Goal: Task Accomplishment & Management: Use online tool/utility

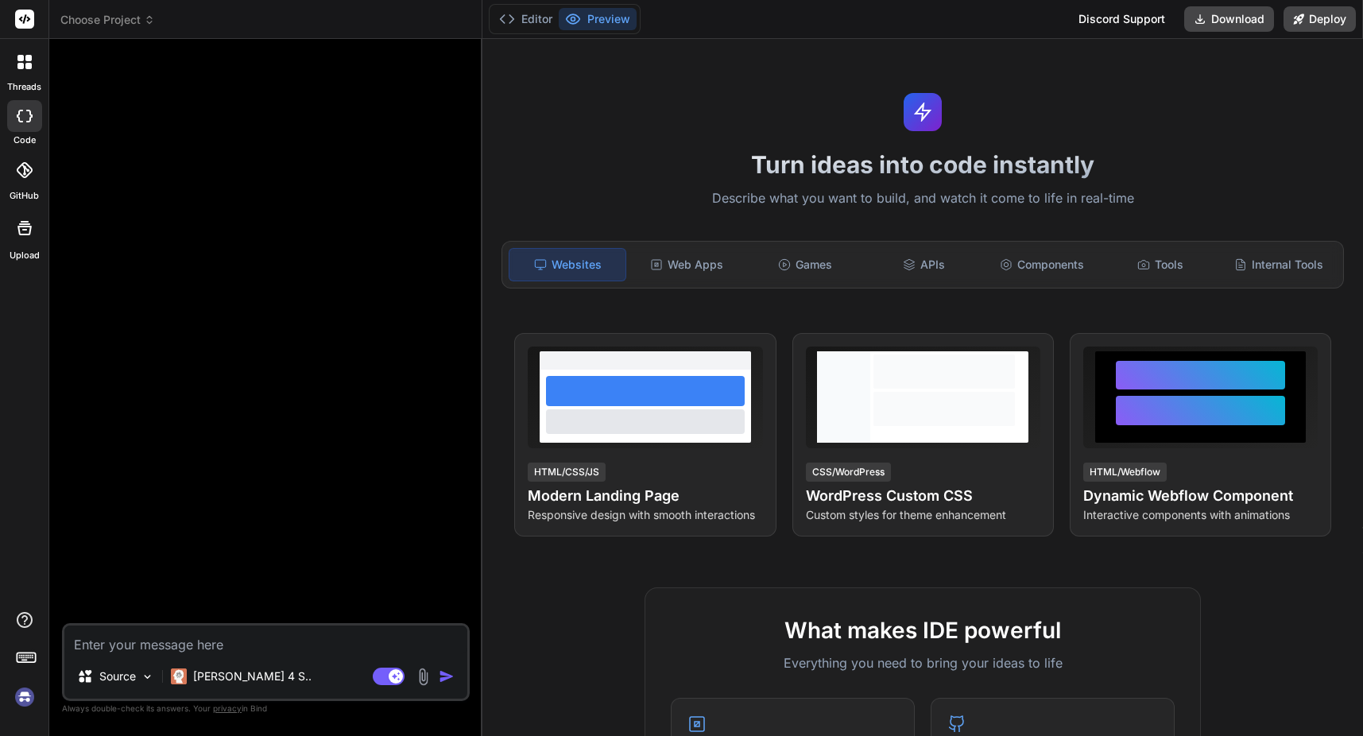
click at [915, 153] on h1 "Turn ideas into code instantly" at bounding box center [922, 164] width 861 height 29
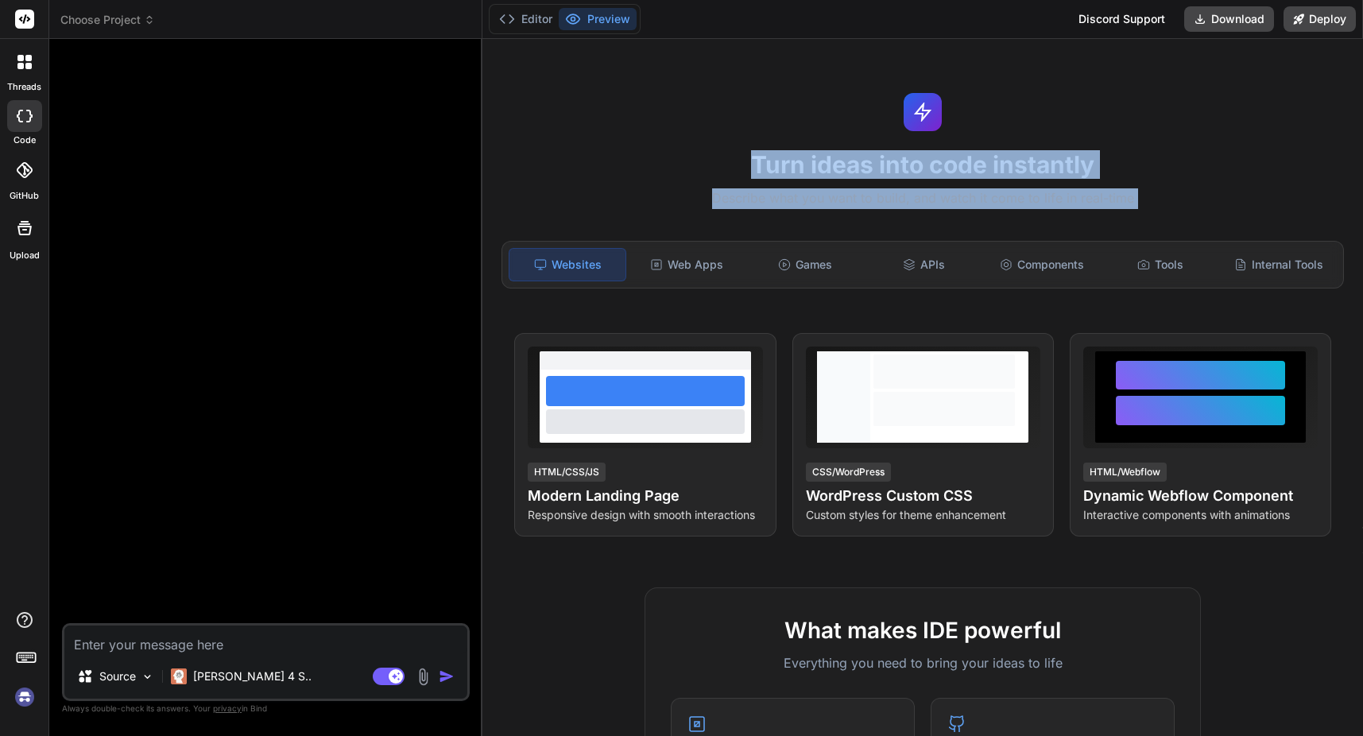
drag, startPoint x: 915, startPoint y: 153, endPoint x: 915, endPoint y: 184, distance: 31.8
click at [915, 184] on div "Turn ideas into code instantly Describe what you want to build, and watch it co…" at bounding box center [922, 387] width 880 height 697
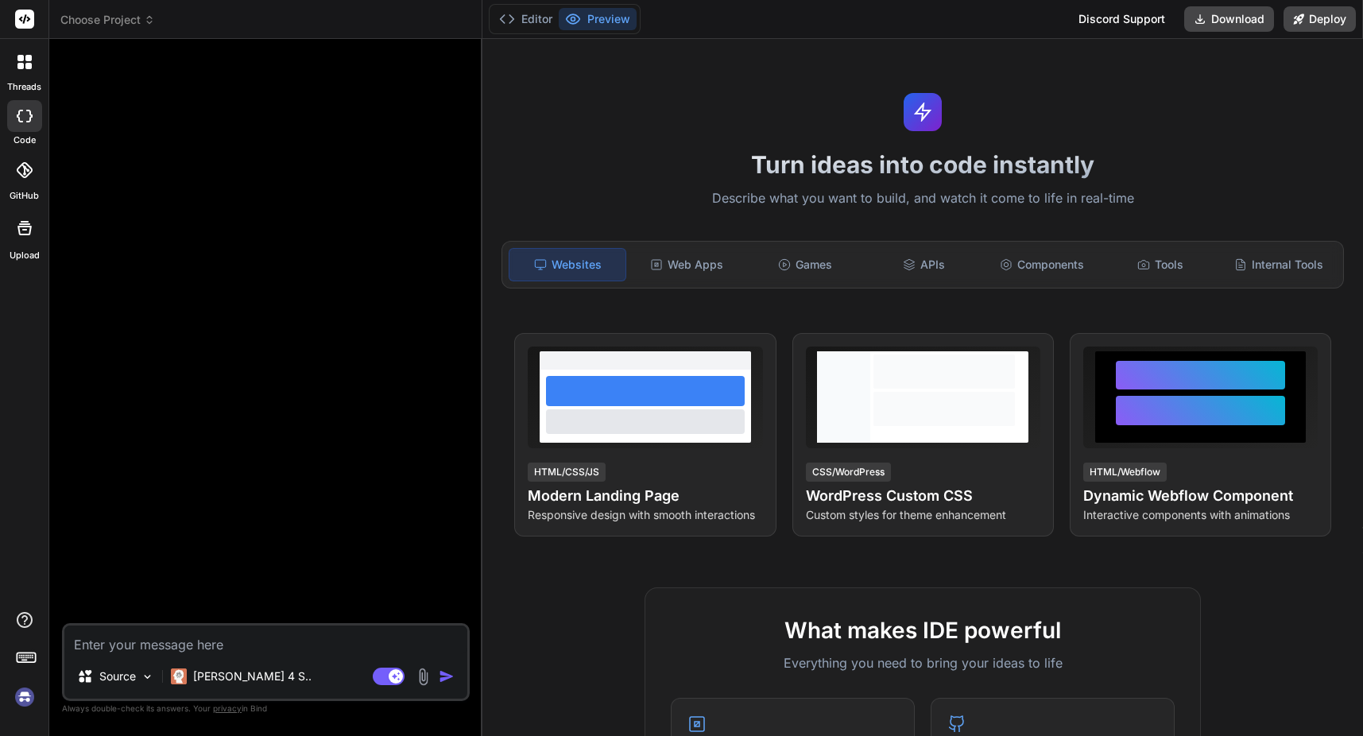
click at [170, 634] on textarea at bounding box center [265, 639] width 403 height 29
click at [824, 165] on h1 "Turn ideas into code instantly" at bounding box center [922, 164] width 861 height 29
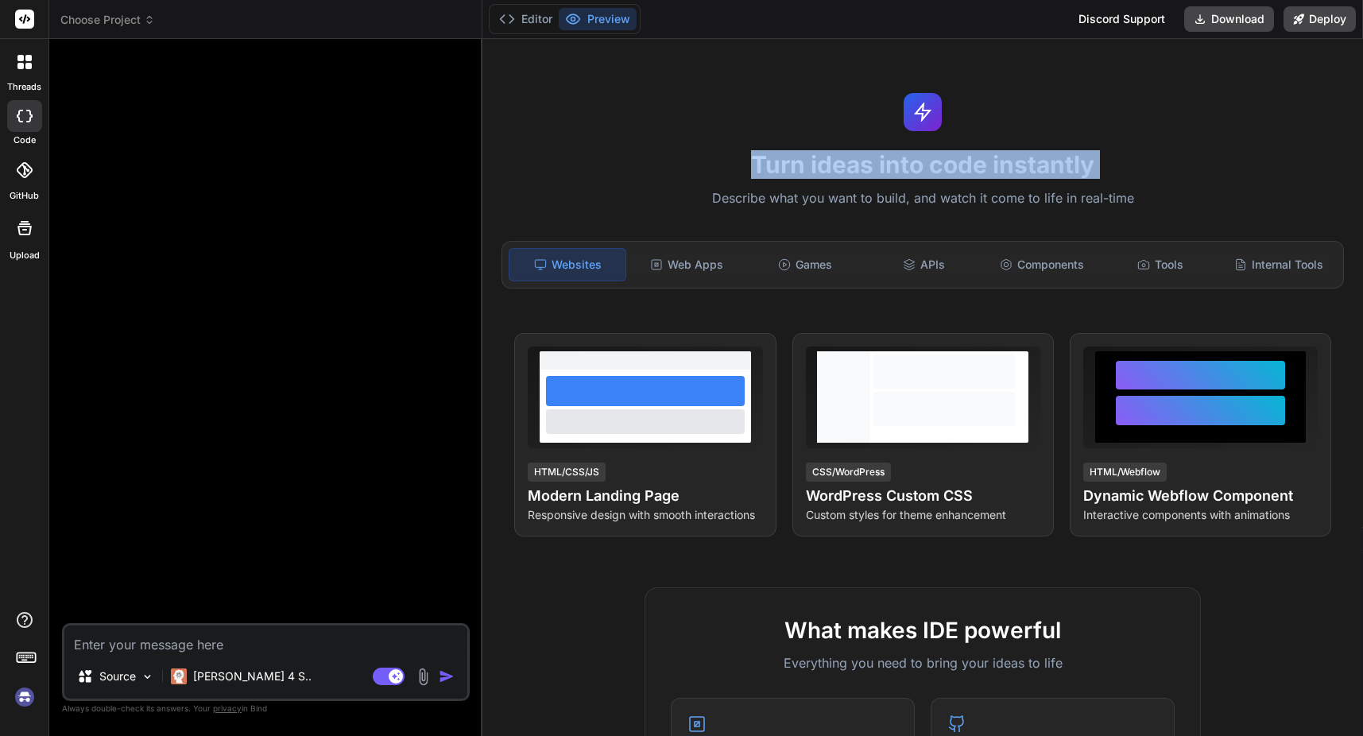
drag, startPoint x: 824, startPoint y: 165, endPoint x: 816, endPoint y: 194, distance: 29.7
click at [816, 194] on div "Turn ideas into code instantly Describe what you want to build, and watch it co…" at bounding box center [922, 387] width 880 height 697
click at [816, 195] on p "Describe what you want to build, and watch it come to life in real-time" at bounding box center [922, 198] width 861 height 21
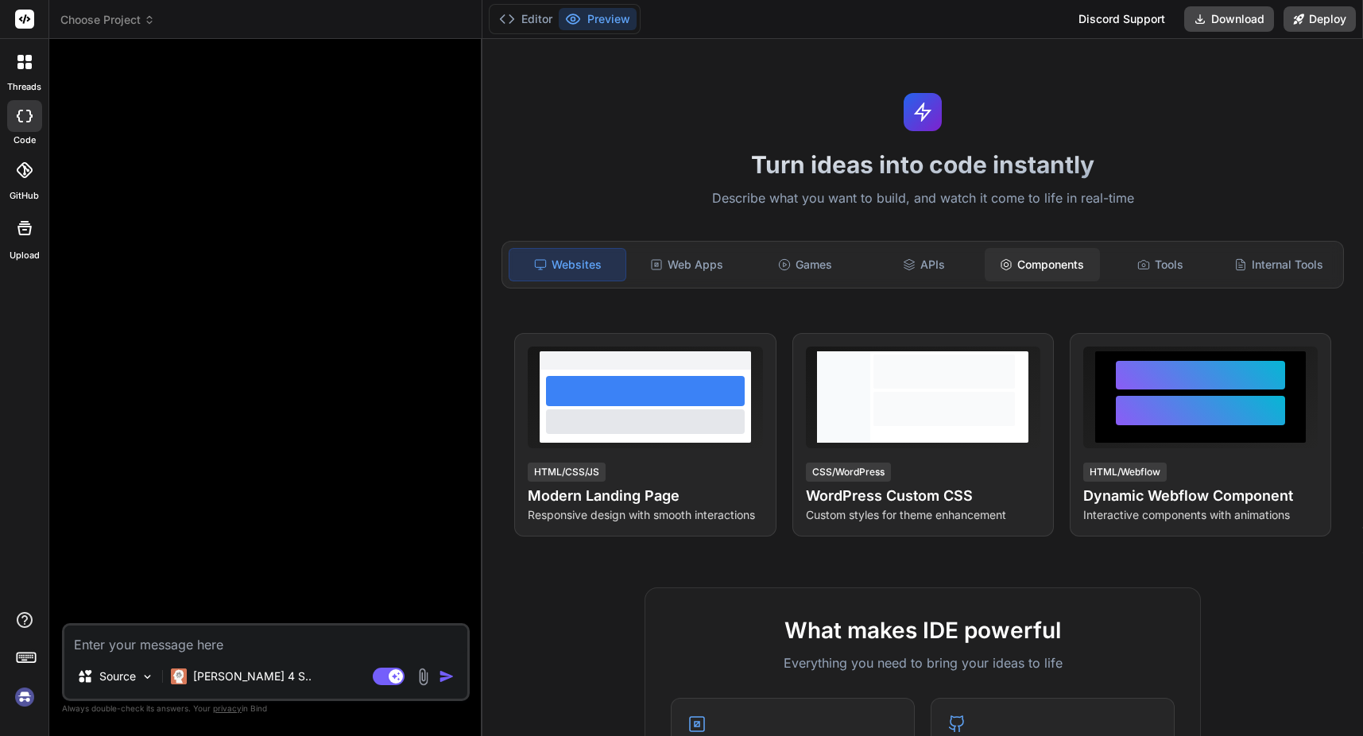
click at [1039, 273] on div "Components" at bounding box center [1042, 264] width 115 height 33
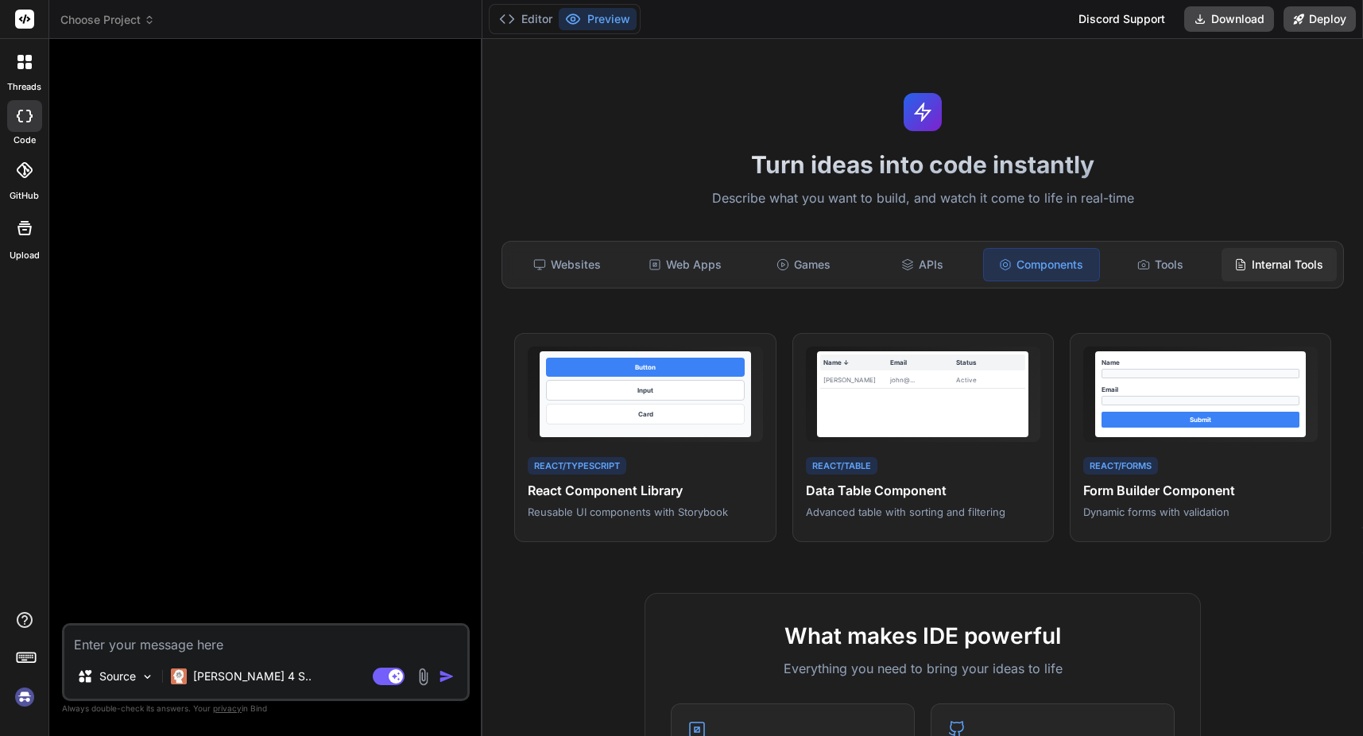
click at [1247, 261] on div "Internal Tools" at bounding box center [1278, 264] width 115 height 33
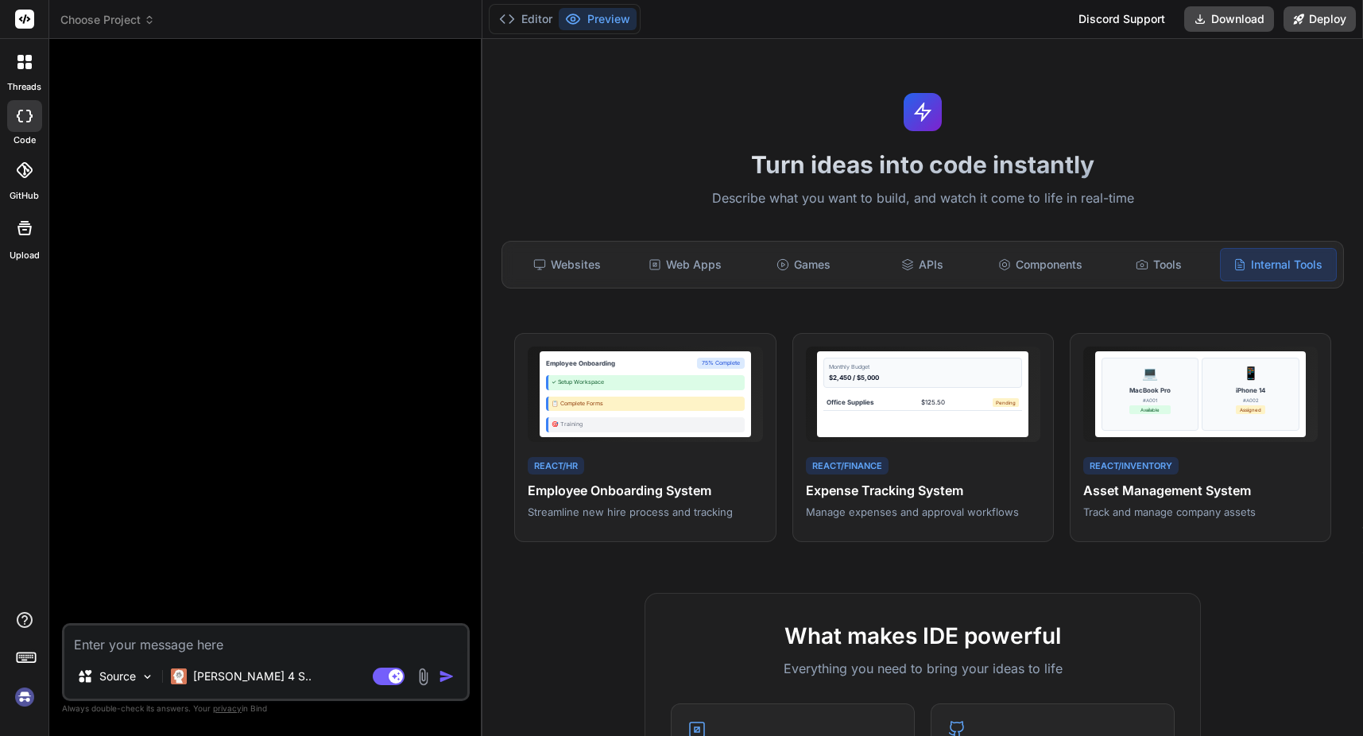
click at [841, 160] on h1 "Turn ideas into code instantly" at bounding box center [922, 164] width 861 height 29
click at [195, 633] on textarea at bounding box center [265, 639] width 403 height 29
click at [142, 670] on img at bounding box center [148, 677] width 14 height 14
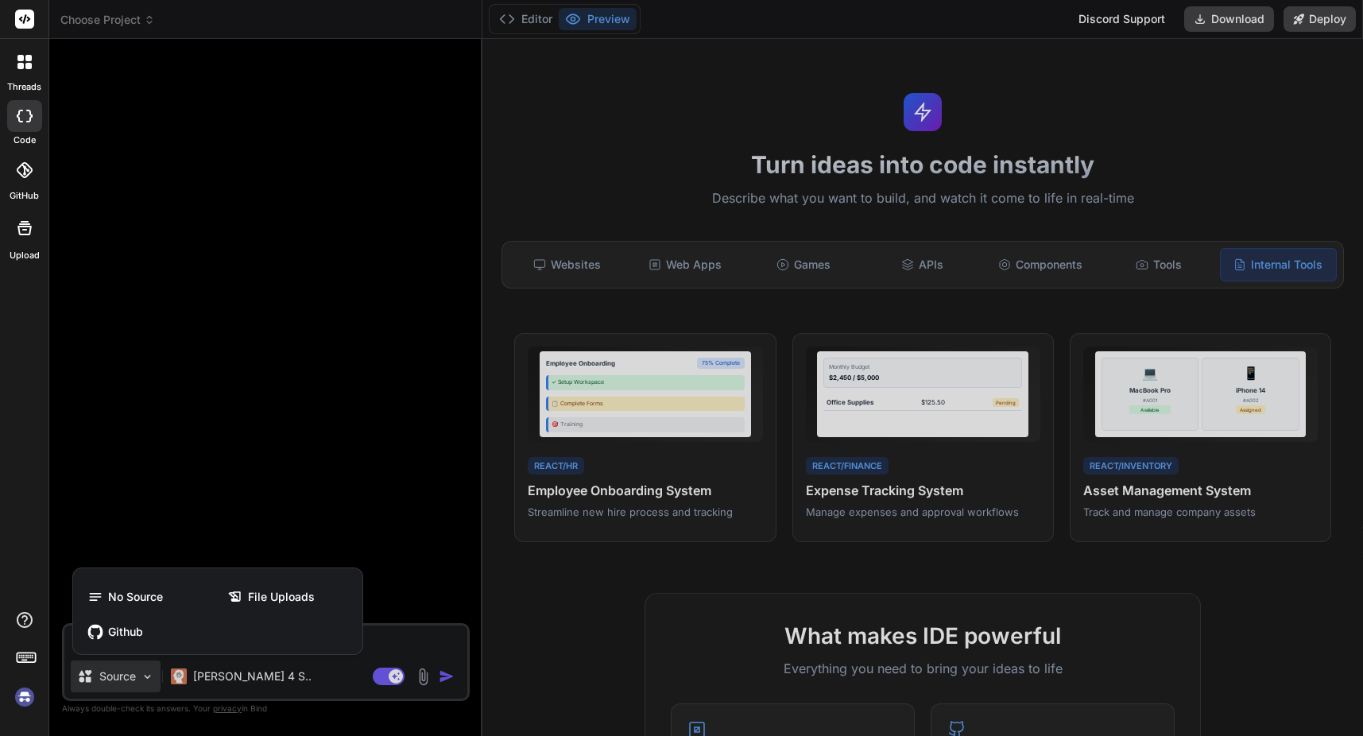
click at [142, 669] on div at bounding box center [681, 368] width 1363 height 736
type textarea "x"
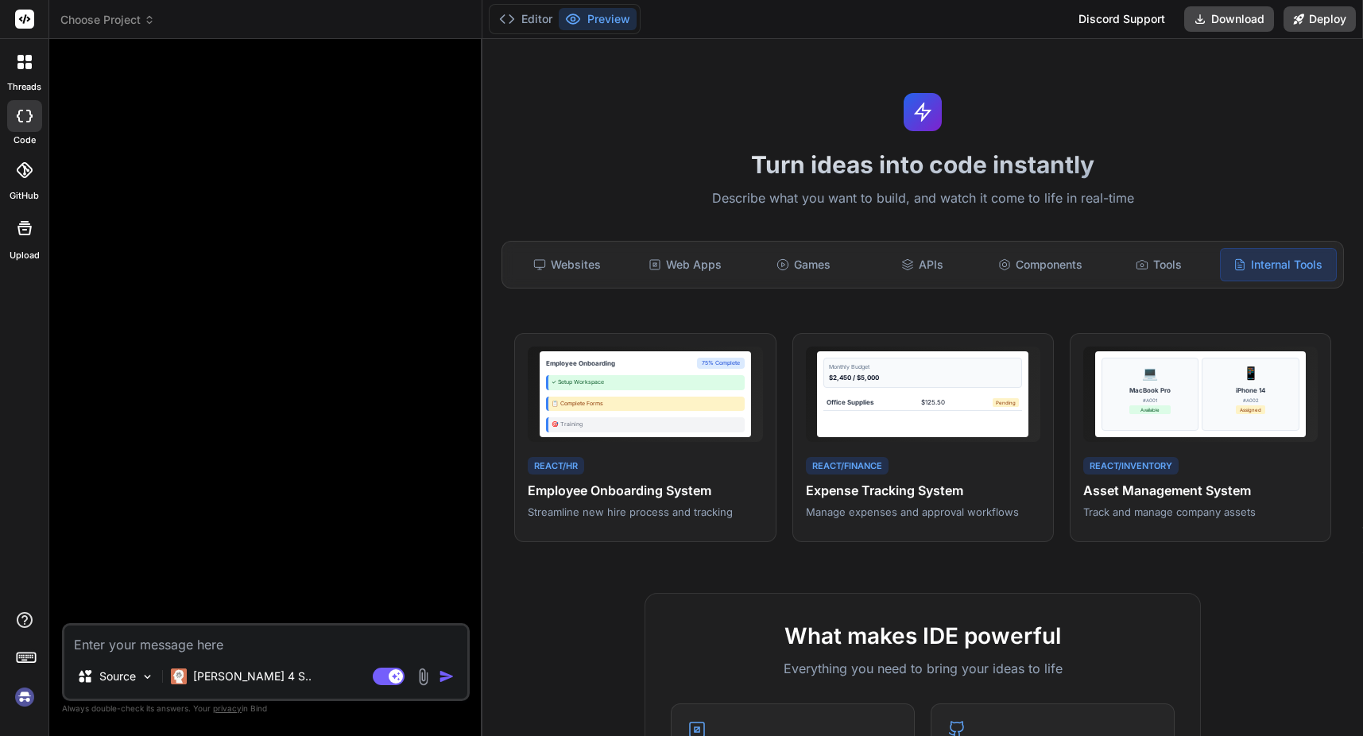
click at [166, 646] on textarea at bounding box center [265, 639] width 403 height 29
type textarea "w"
type textarea "x"
type textarea "wr"
type textarea "x"
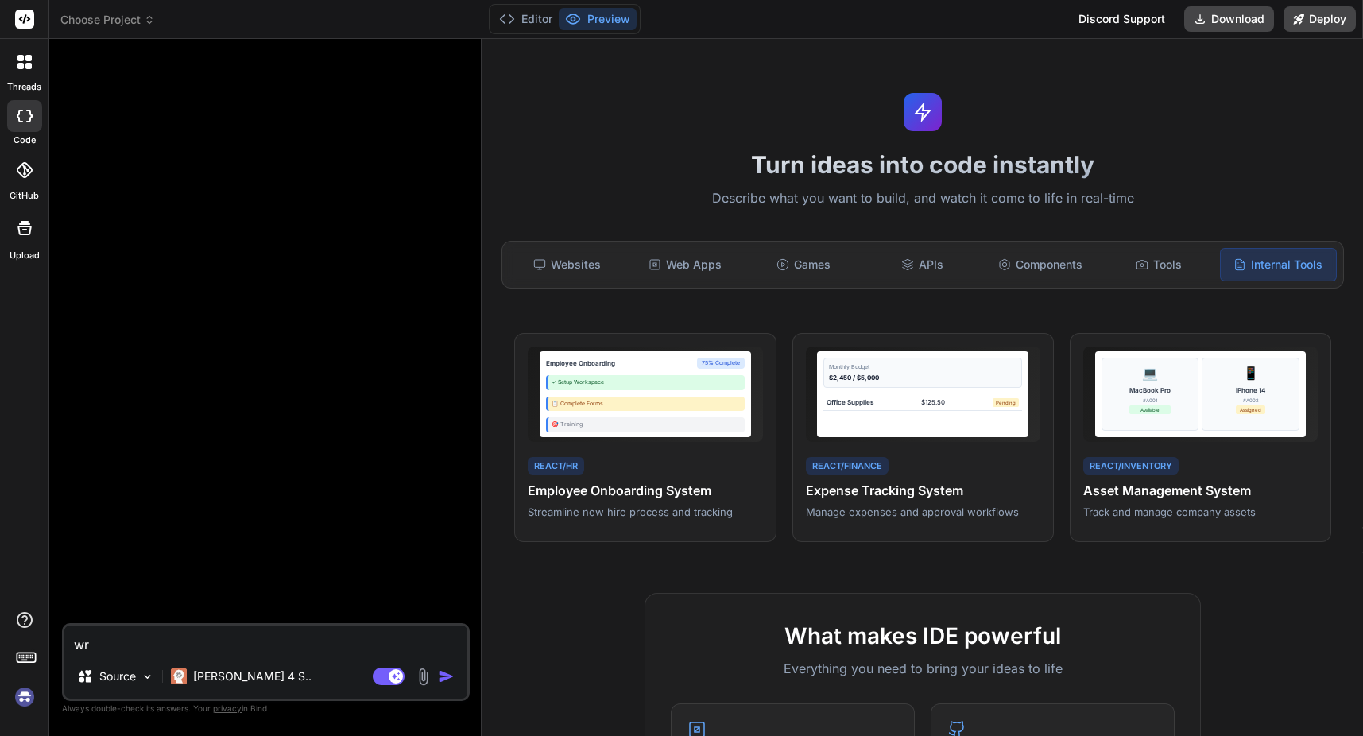
type textarea "wri"
type textarea "x"
type textarea "writ"
type textarea "x"
type textarea "write"
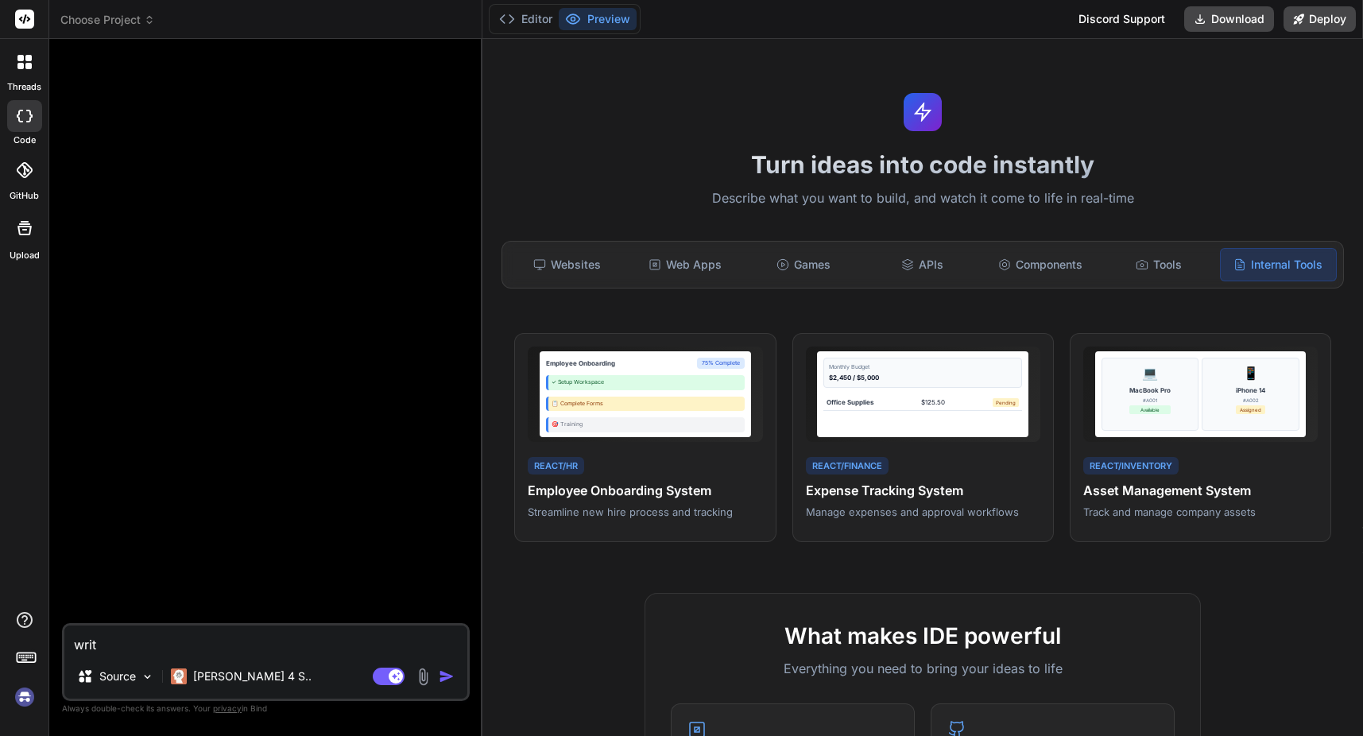
type textarea "x"
type textarea "write"
type textarea "x"
type textarea "write s"
type textarea "x"
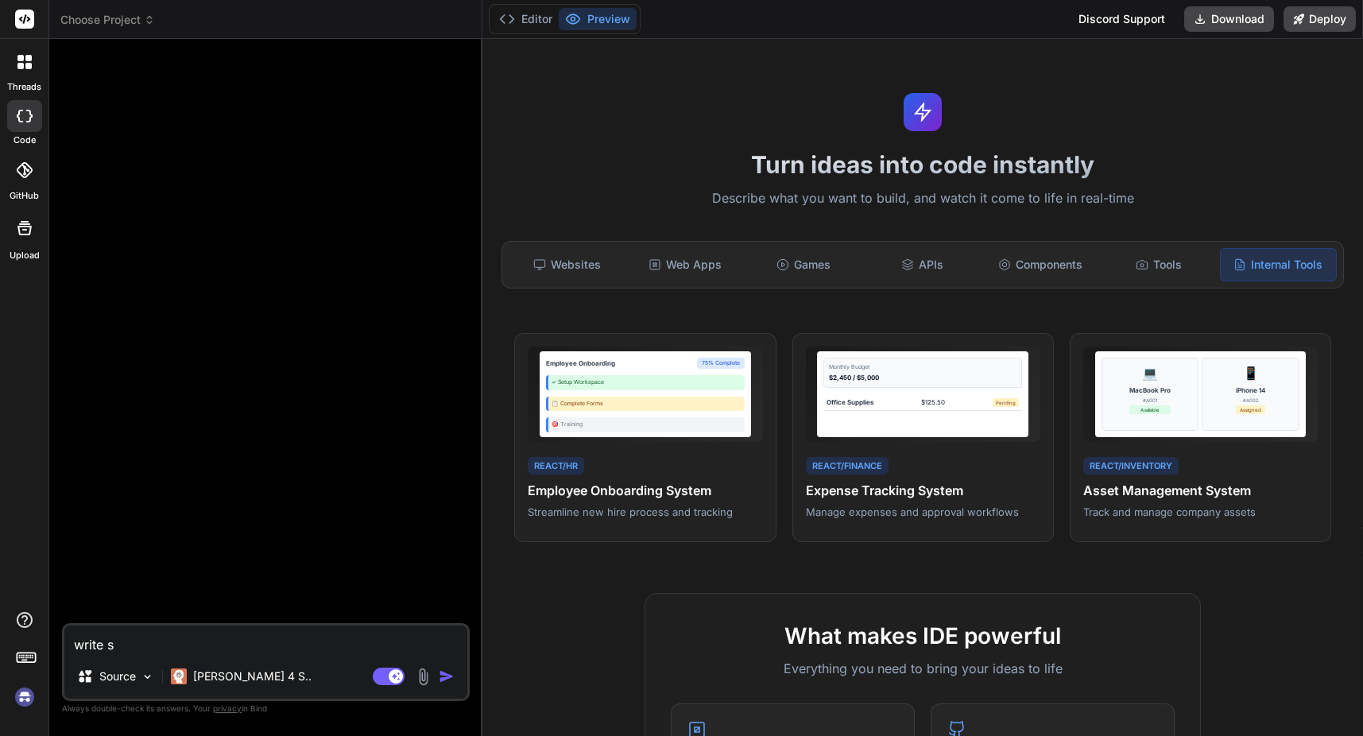
type textarea "write sp"
type textarea "x"
type textarea "write spe"
type textarea "x"
type textarea "write spec"
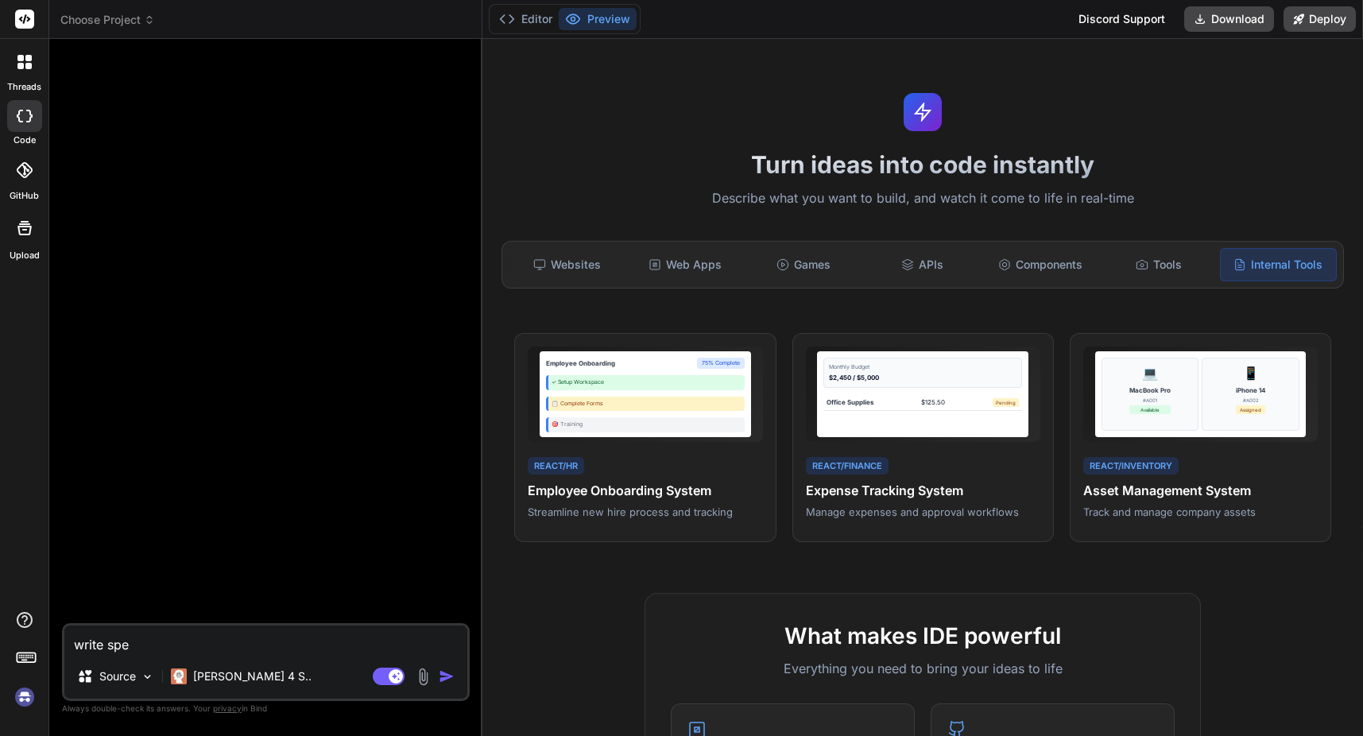
type textarea "x"
type textarea "write spec"
type textarea "x"
type textarea "write spec f"
type textarea "x"
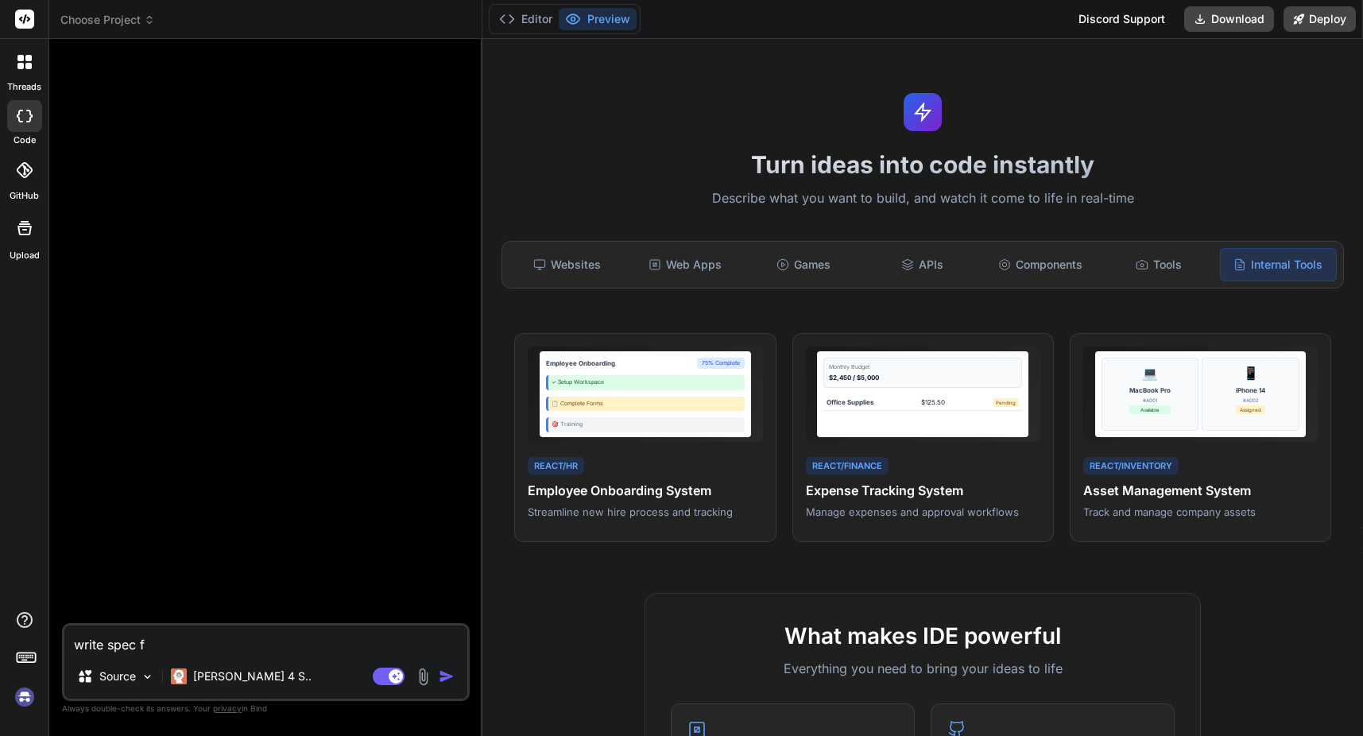
type textarea "write spec fo"
type textarea "x"
type textarea "write spec for"
type textarea "x"
type textarea "write spec for"
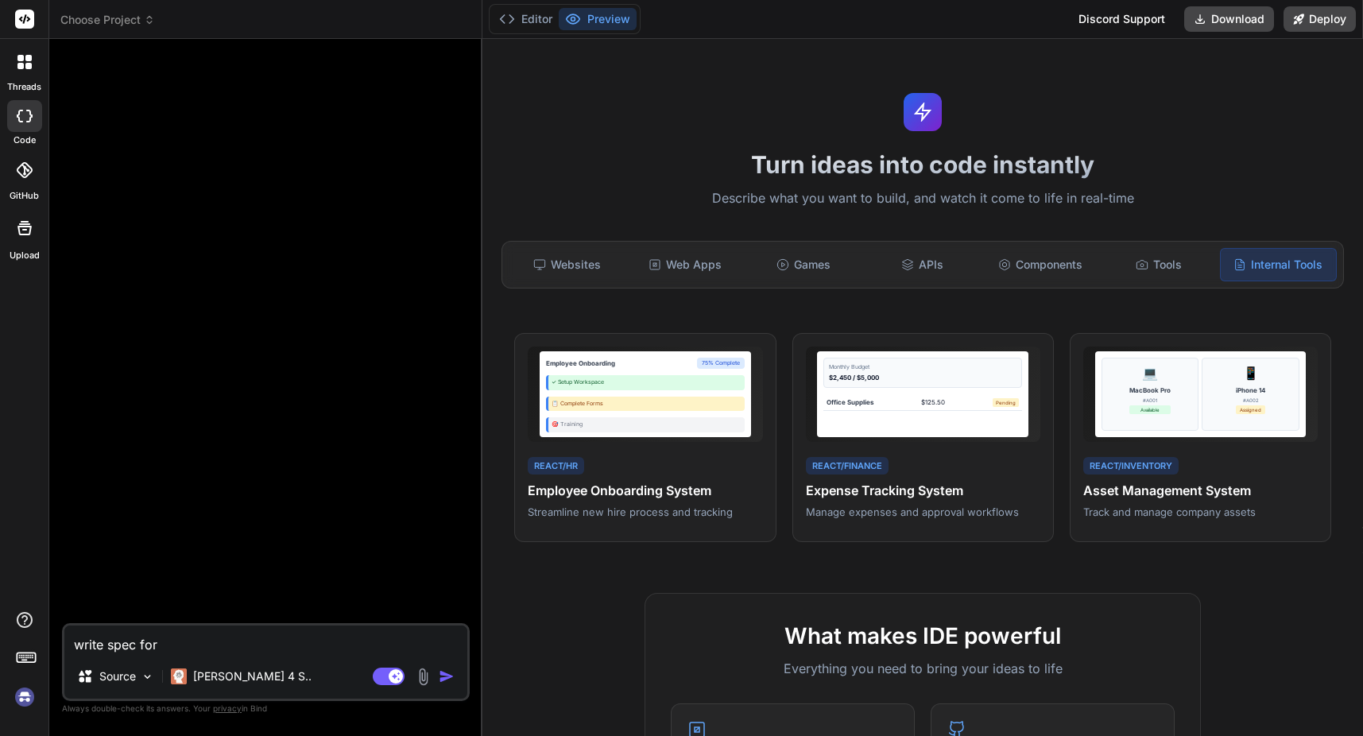
type textarea "x"
type textarea "write spec for k"
type textarea "x"
type textarea "write spec for ke"
type textarea "x"
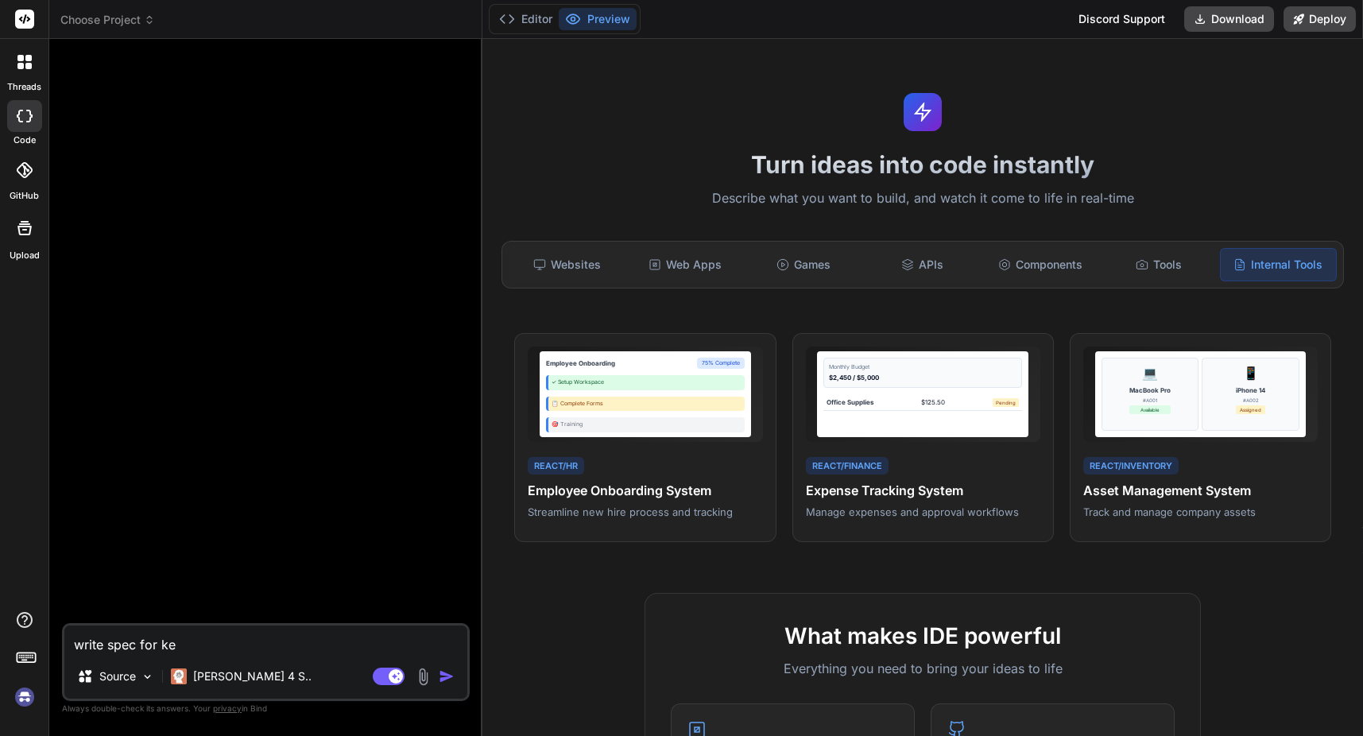
type textarea "write spec for key"
type textarea "x"
type textarea "write spec for key"
type textarea "x"
type textarea "write spec for key v"
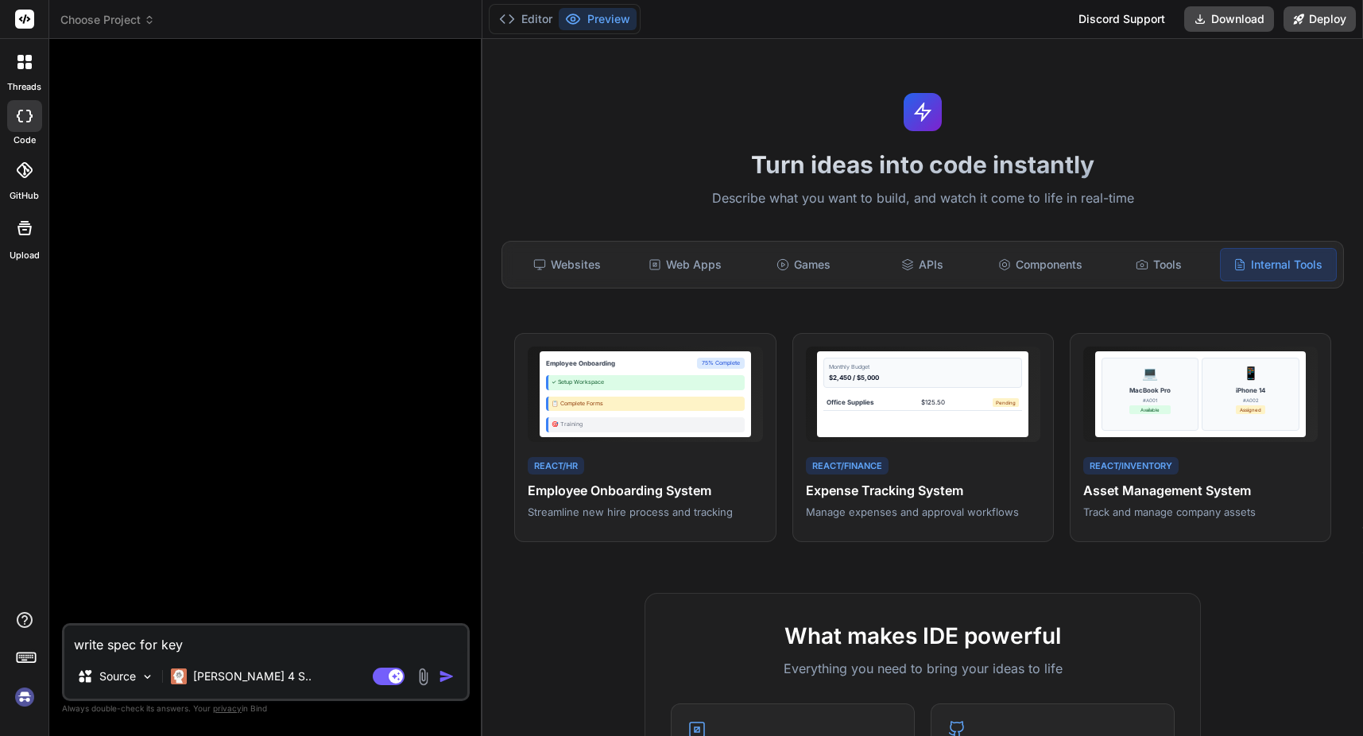
type textarea "x"
type textarea "write spec for key va"
type textarea "x"
type textarea "write spec for key val"
type textarea "x"
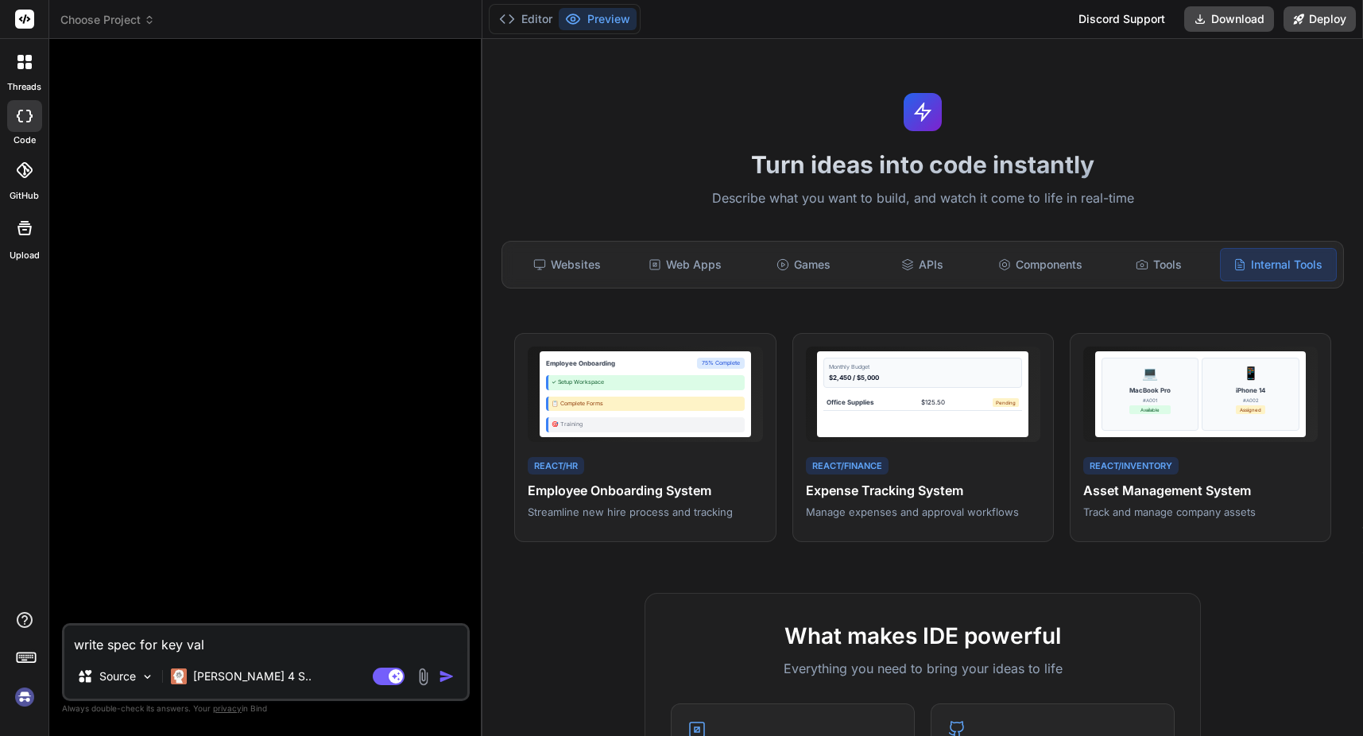
type textarea "write spec for key valu"
type textarea "x"
type textarea "write spec for key value"
type textarea "x"
type textarea "write spec for key value"
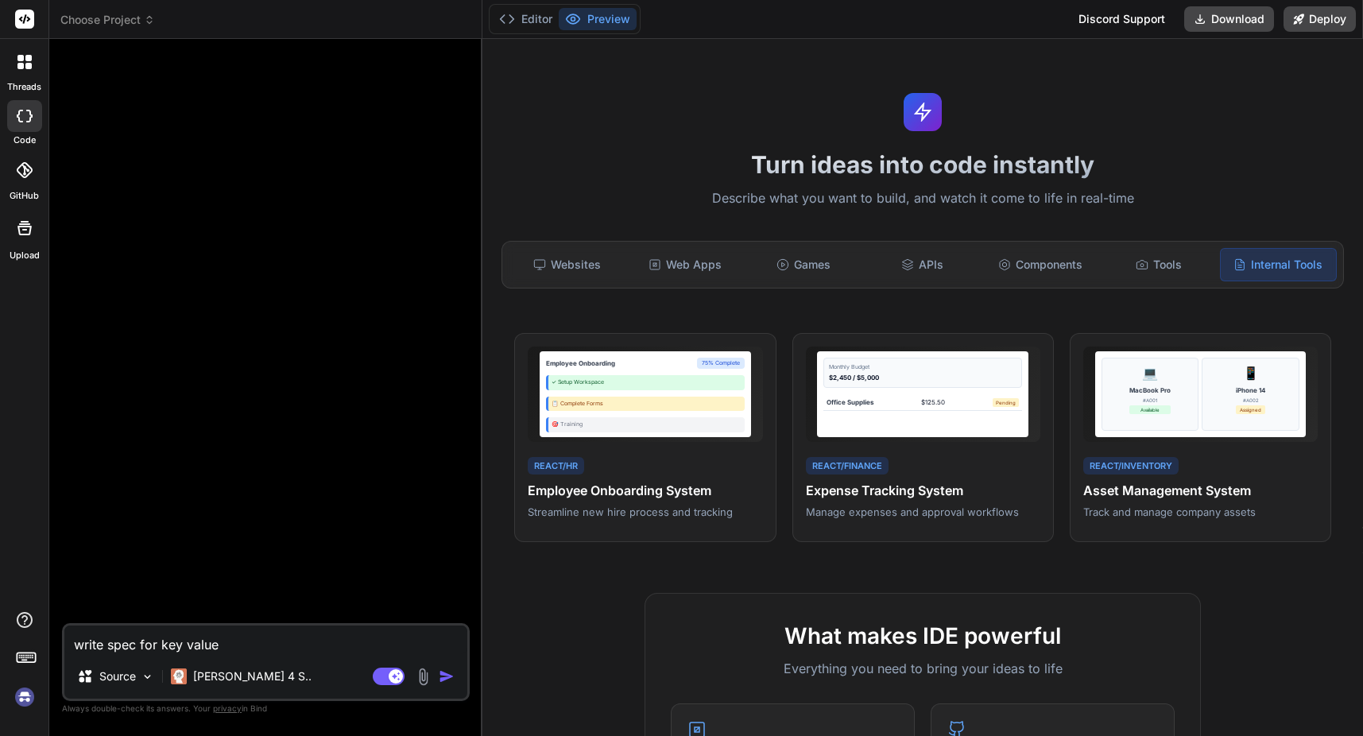
type textarea "x"
type textarea "write spec for key value f"
type textarea "x"
type textarea "write spec for key value fi"
type textarea "x"
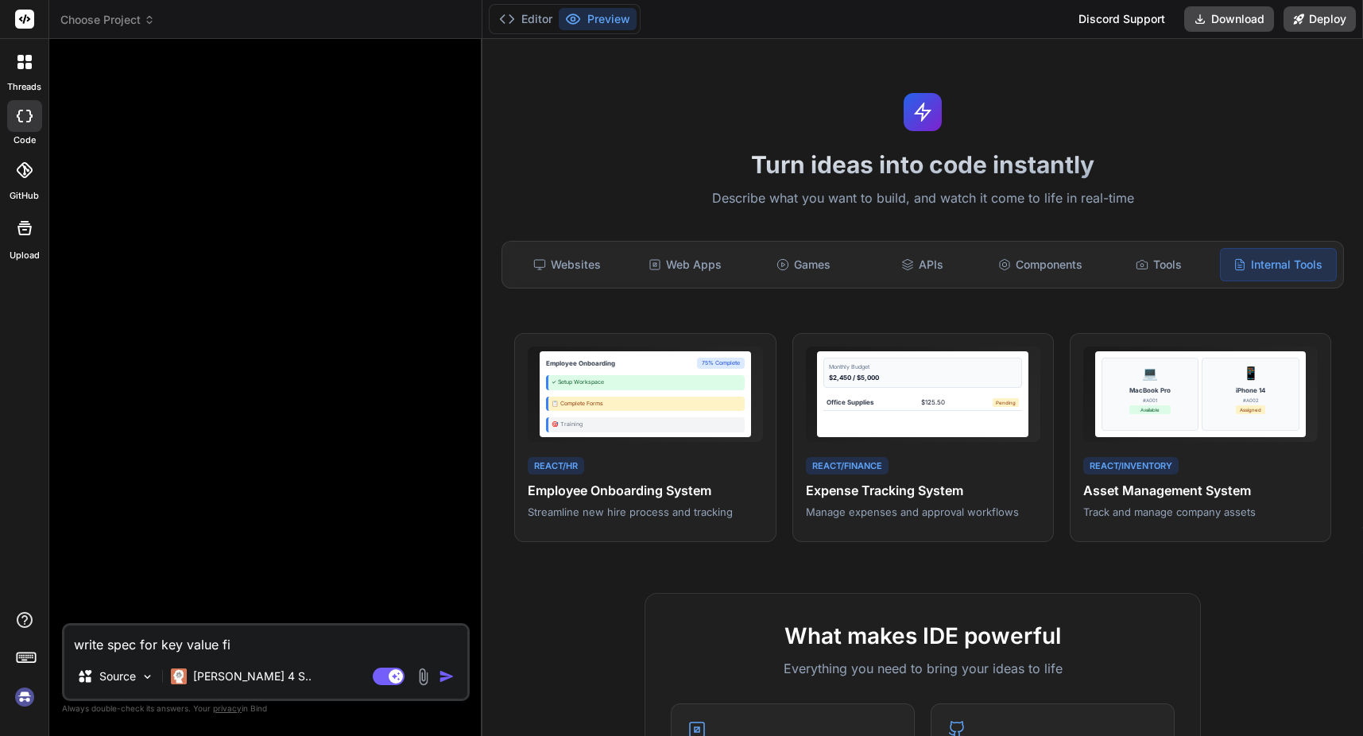
type textarea "write spec for key value fil"
type textarea "x"
type textarea "write spec for key value file"
type textarea "x"
type textarea "write spec for key value file"
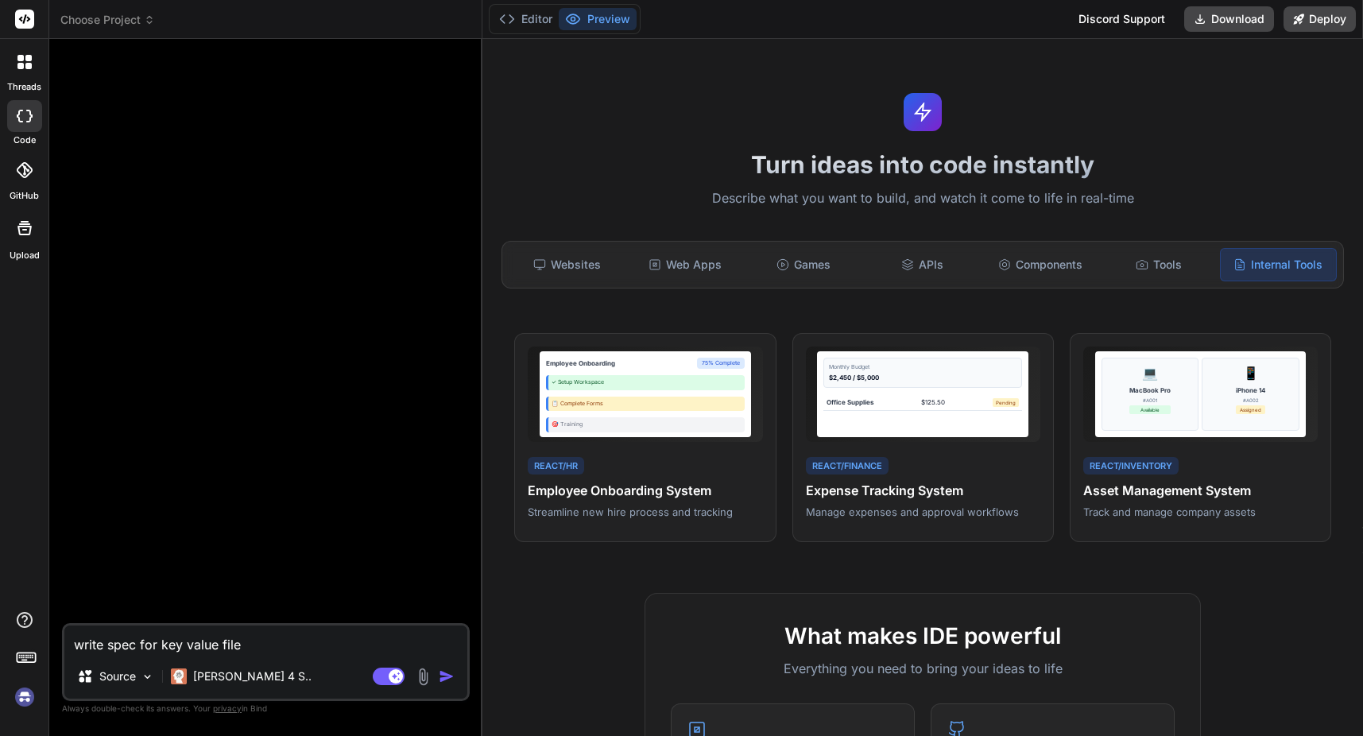
type textarea "x"
type textarea "write spec for key value file s"
type textarea "x"
type textarea "write spec for key value file sy"
type textarea "x"
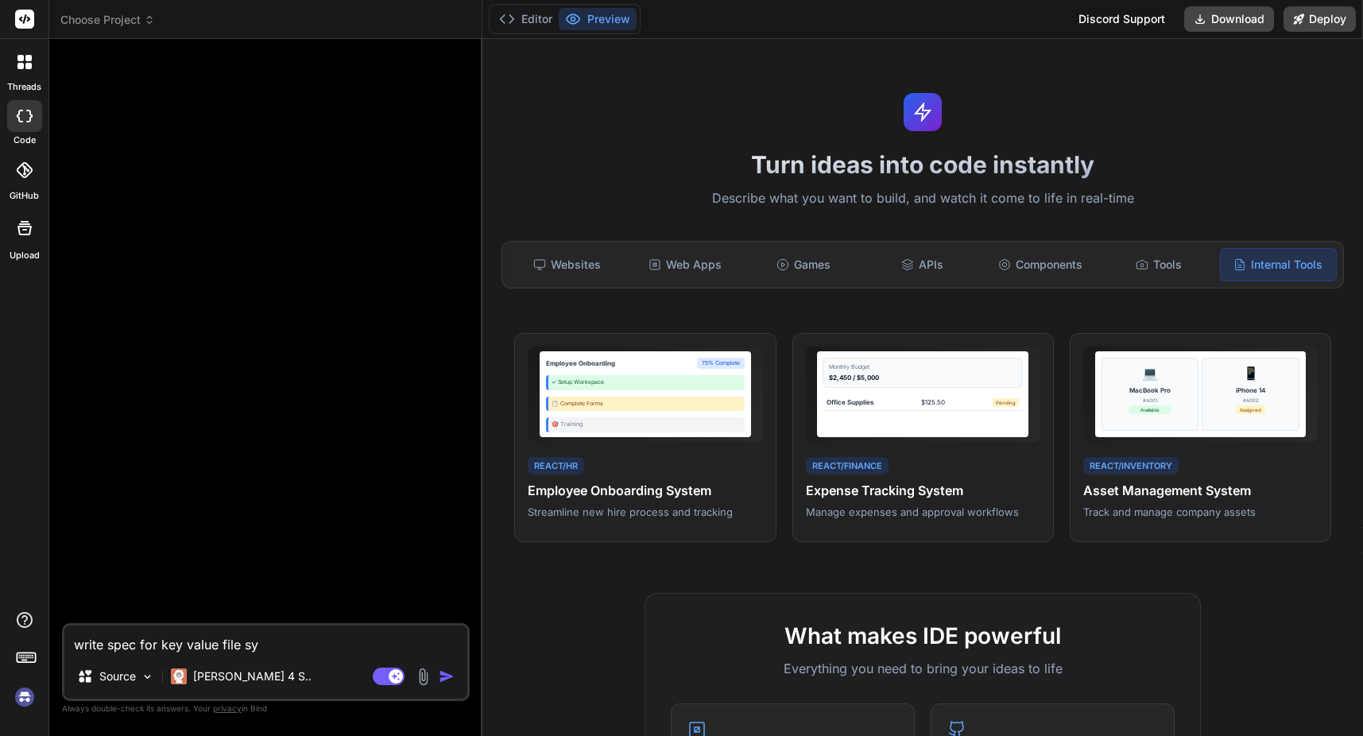
type textarea "write spec for key value file sys"
type textarea "x"
type textarea "write spec for key value file syst"
type textarea "x"
type textarea "write spec for key value file syste"
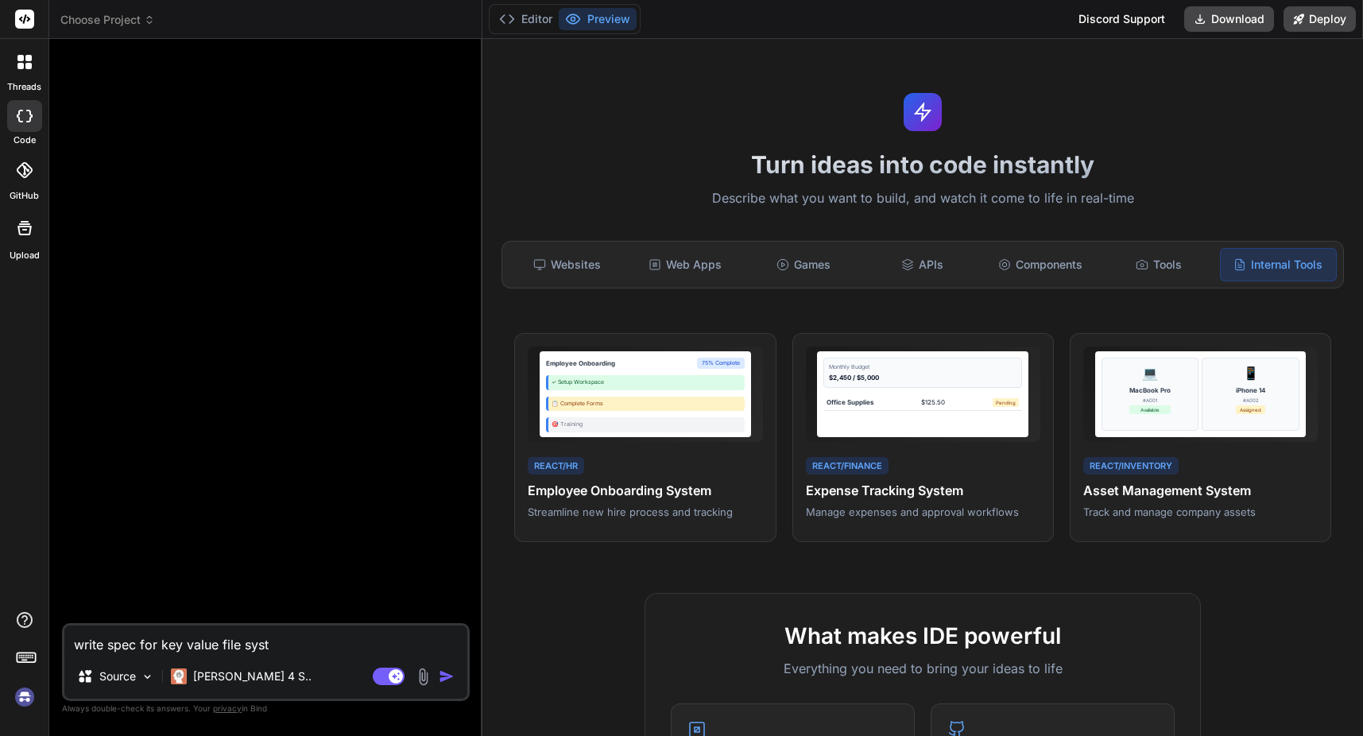
type textarea "x"
type textarea "write spec for key value file system"
type textarea "x"
type textarea "write spec for key value file system"
type textarea "x"
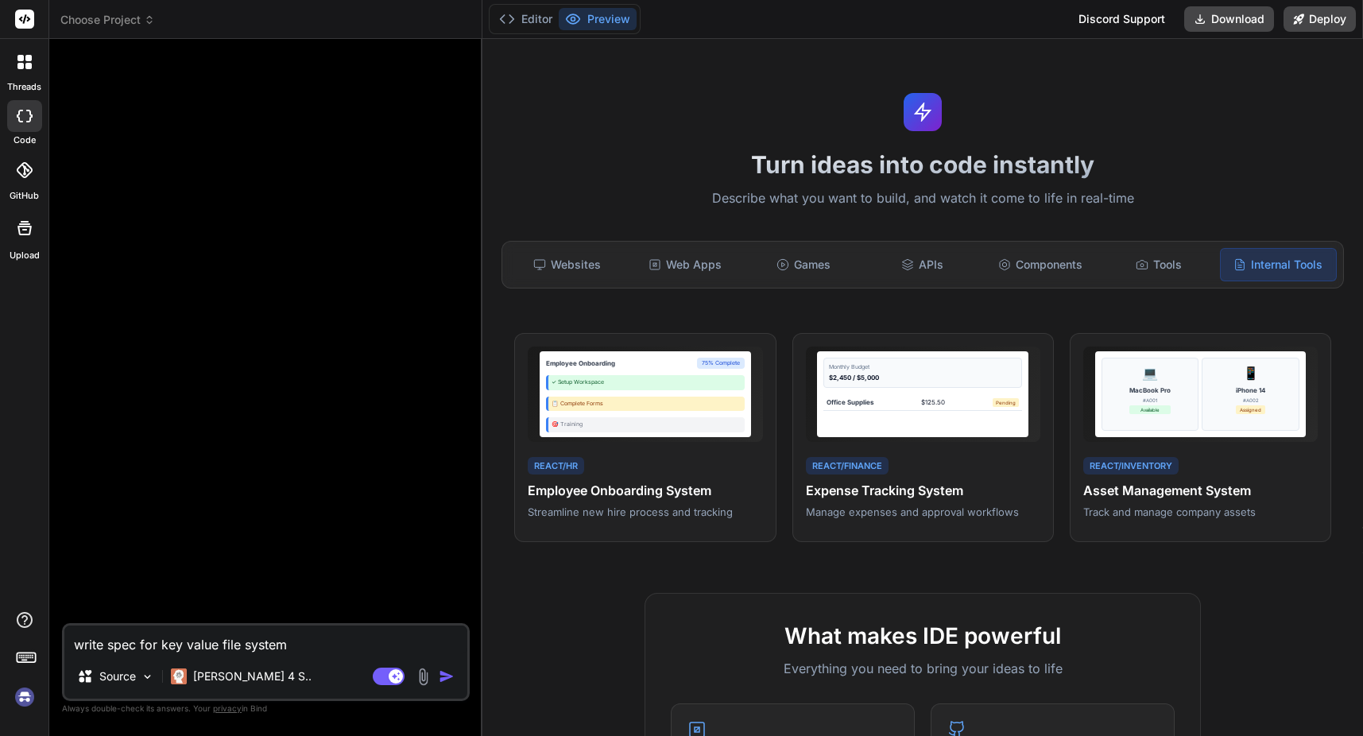
type textarea "write spec for key value file system f"
type textarea "x"
type textarea "write spec for key value file system fo"
type textarea "x"
type textarea "write spec for key value file system for"
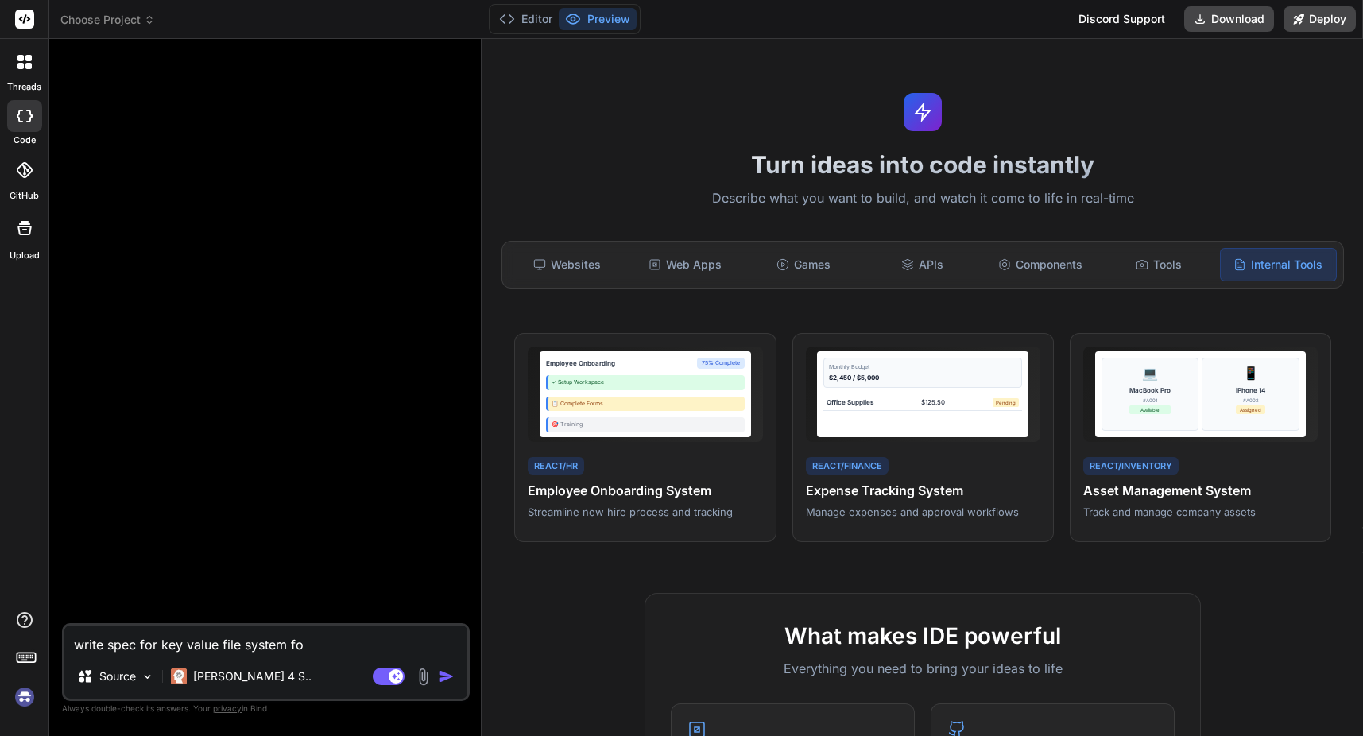
type textarea "x"
type textarea "write spec for key value file system for"
type textarea "x"
type textarea "write spec for key value file system for n"
type textarea "x"
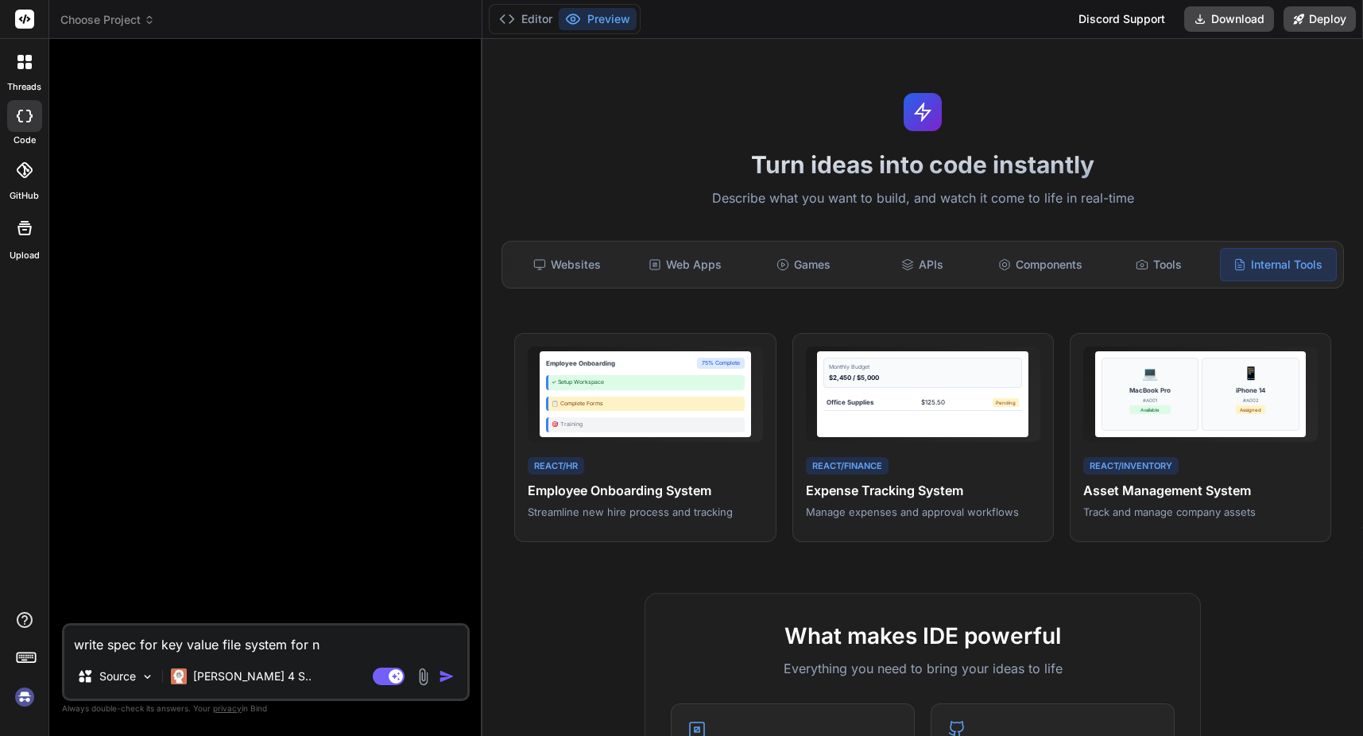
type textarea "write spec for key value file system for no"
type textarea "x"
type textarea "write spec for key value file system for nor"
type textarea "x"
type textarea "write spec for key value file system for nor"
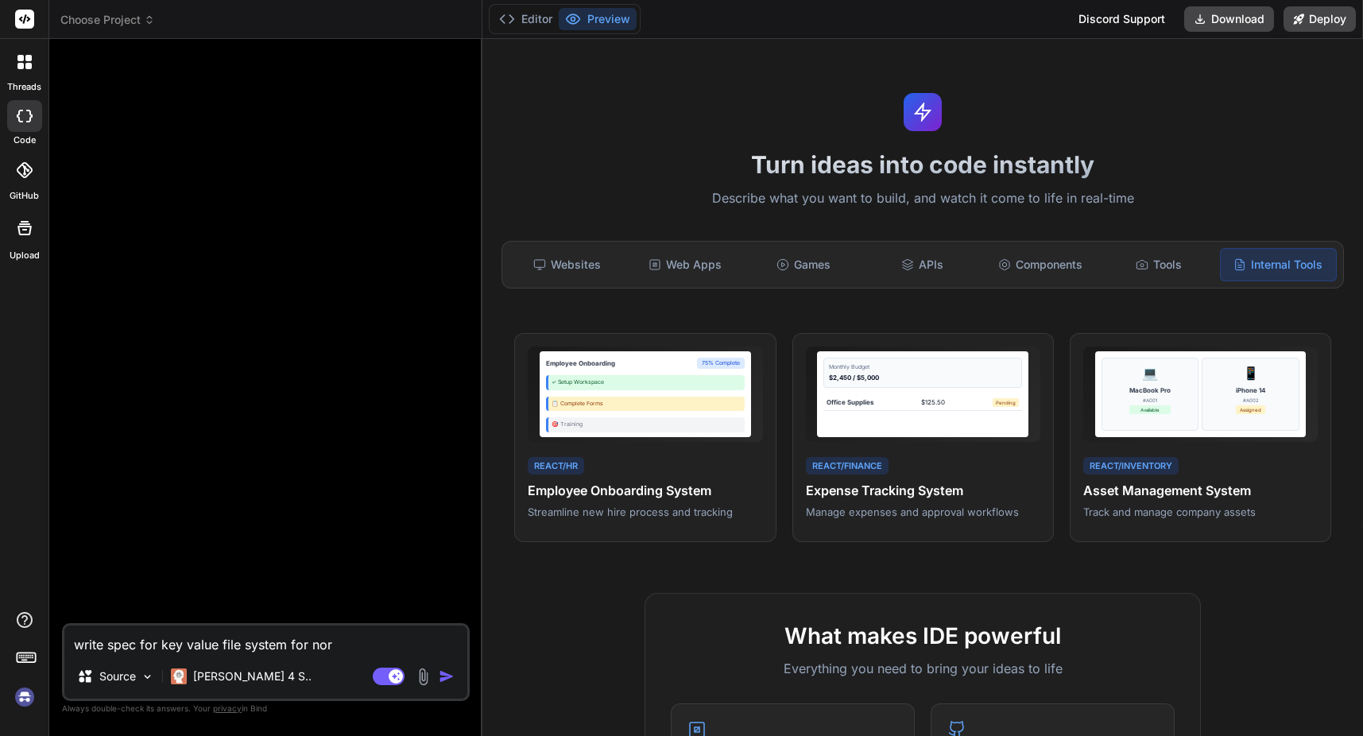
type textarea "x"
type textarea "write spec for key value file system for nor f"
type textarea "x"
type textarea "write spec for key value file system for nor fl"
type textarea "x"
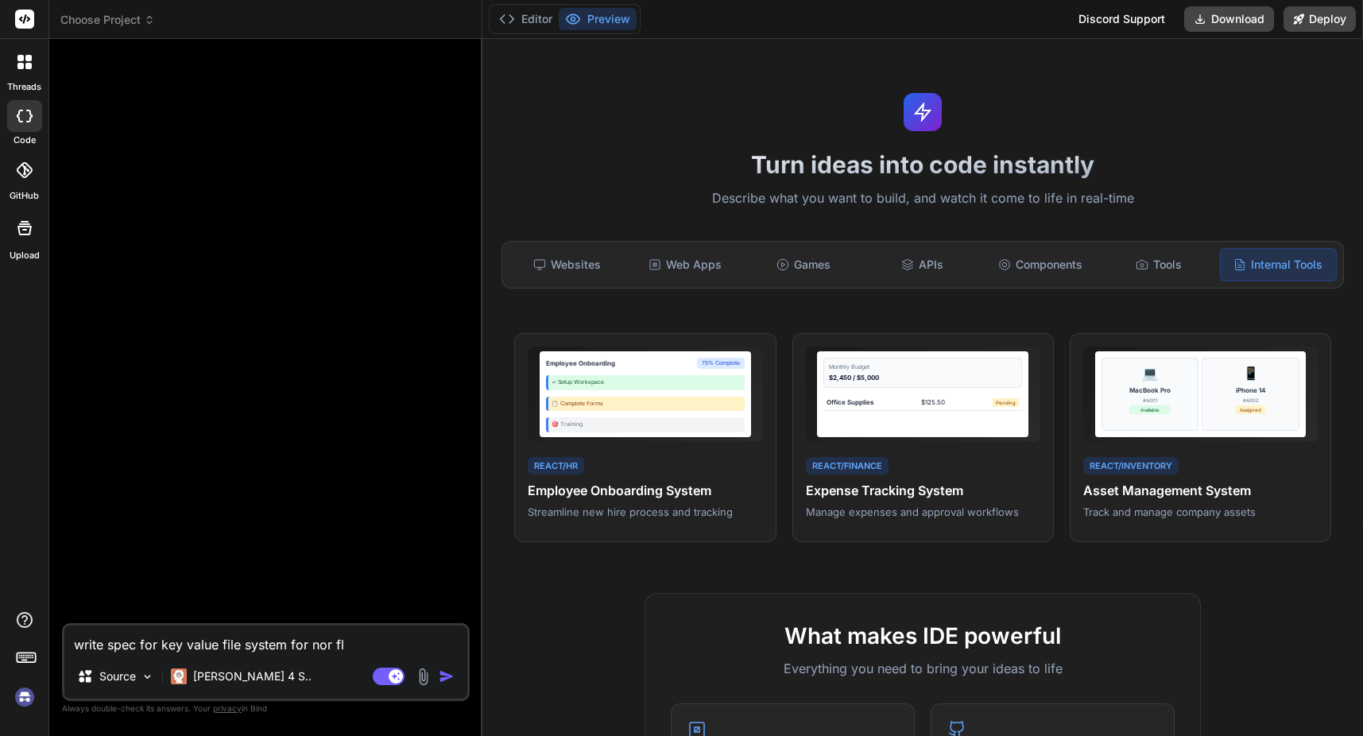
type textarea "write spec for key value file system for nor fla"
type textarea "x"
type textarea "write spec for key value file system for nor flas"
type textarea "x"
type textarea "write spec for key value file system for nor flash"
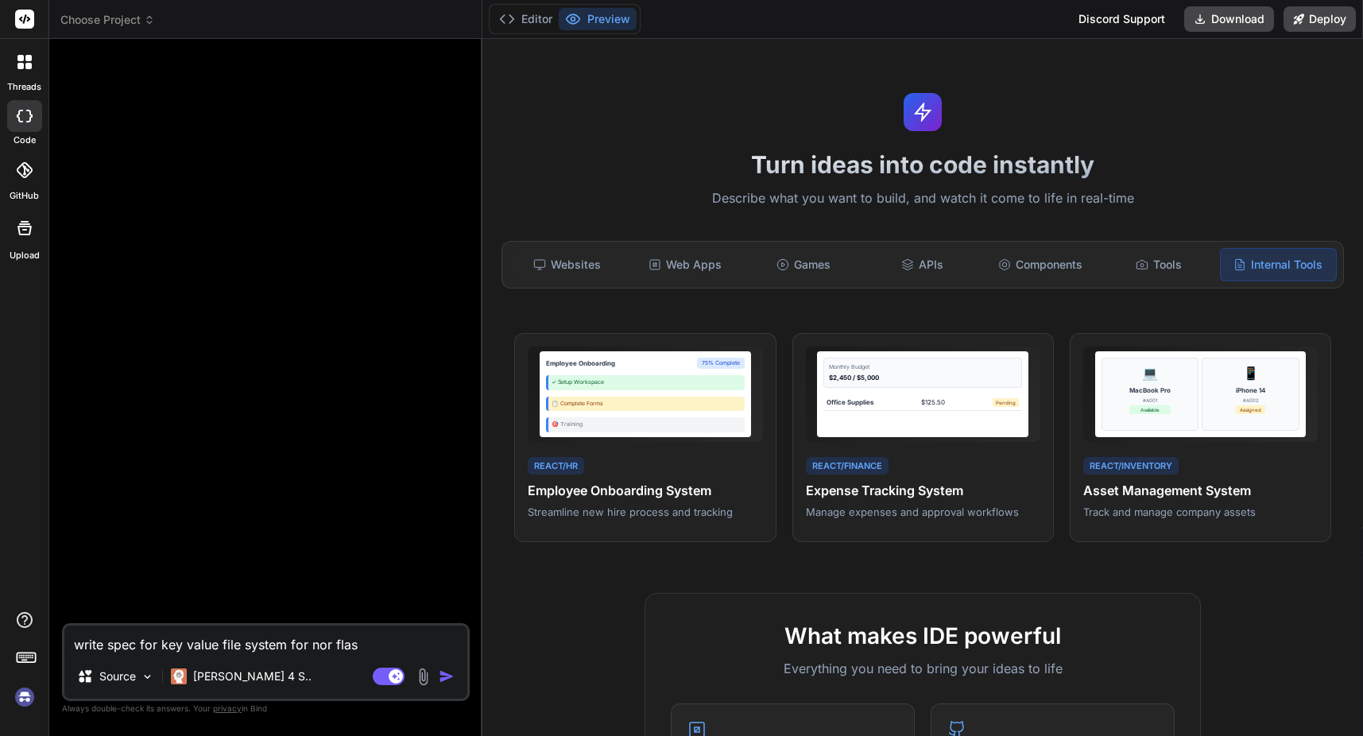
type textarea "x"
type textarea "write spec for key value file system for nor flash"
click at [440, 671] on img "button" at bounding box center [447, 676] width 16 height 16
type textarea "x"
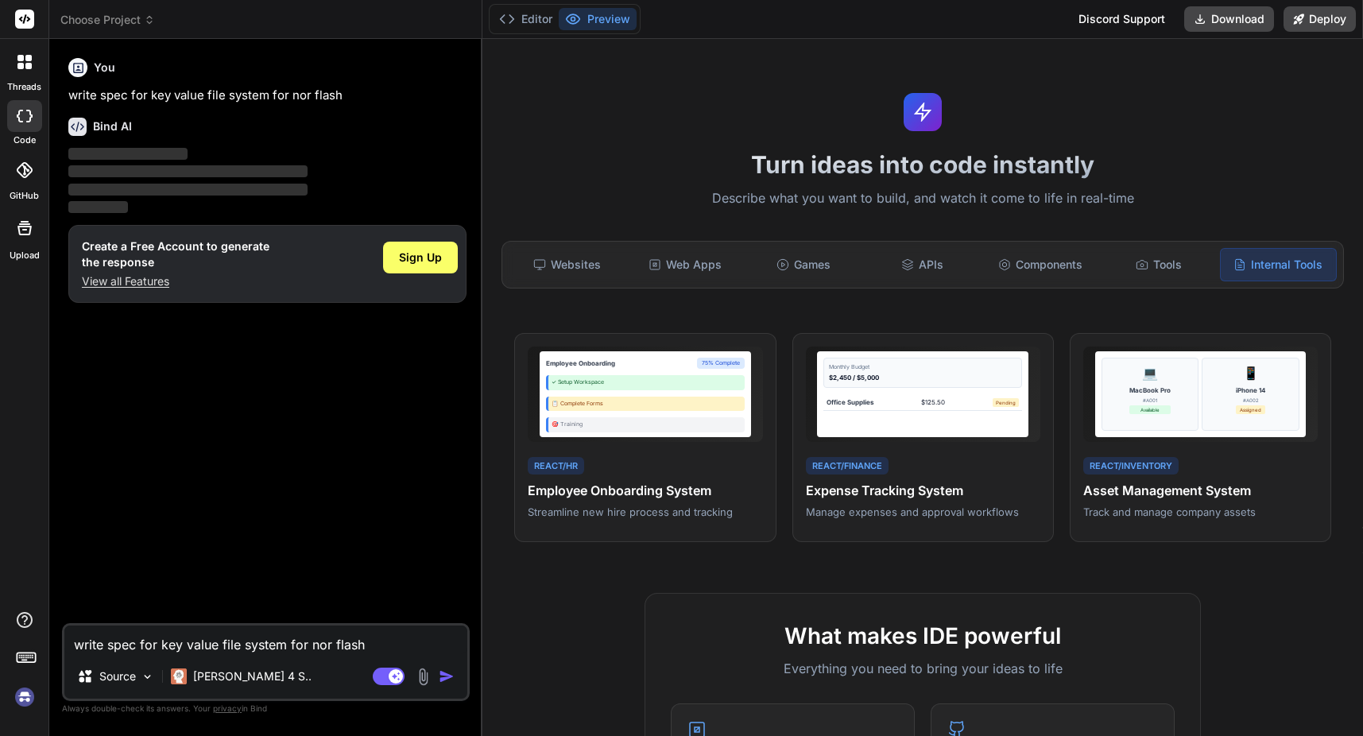
click at [149, 97] on p "write spec for key value file system for nor flash" at bounding box center [267, 96] width 398 height 18
drag, startPoint x: 149, startPoint y: 97, endPoint x: 282, endPoint y: 95, distance: 132.7
click at [282, 95] on p "write spec for key value file system for nor flash" at bounding box center [267, 96] width 398 height 18
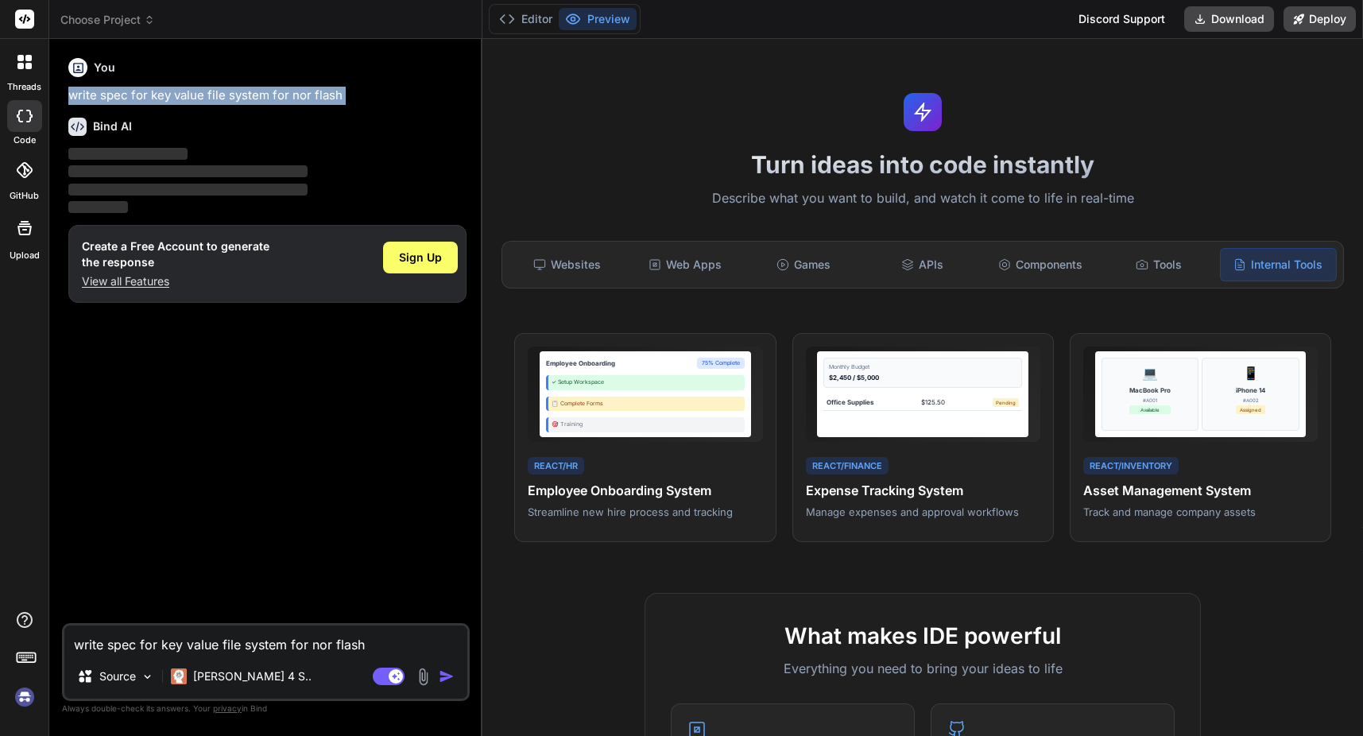
click at [280, 95] on p "write spec for key value file system for nor flash" at bounding box center [267, 96] width 398 height 18
drag, startPoint x: 280, startPoint y: 95, endPoint x: 264, endPoint y: 99, distance: 16.4
click at [265, 99] on p "write spec for key value file system for nor flash" at bounding box center [267, 96] width 398 height 18
